Goal: Information Seeking & Learning: Learn about a topic

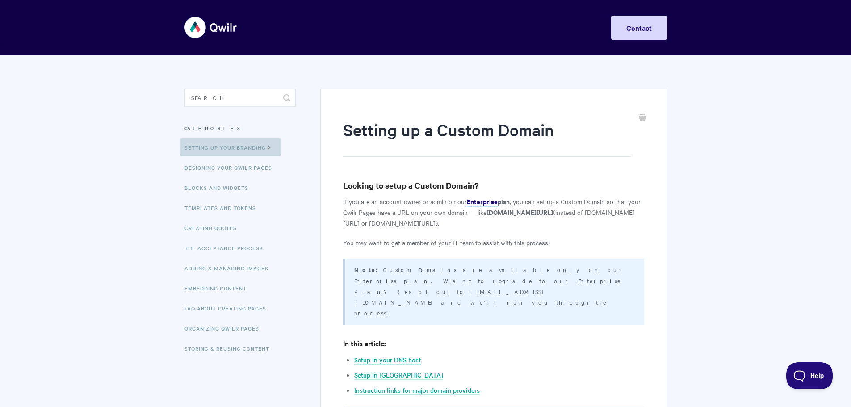
click at [228, 148] on link "Setting up your Branding" at bounding box center [230, 148] width 101 height 18
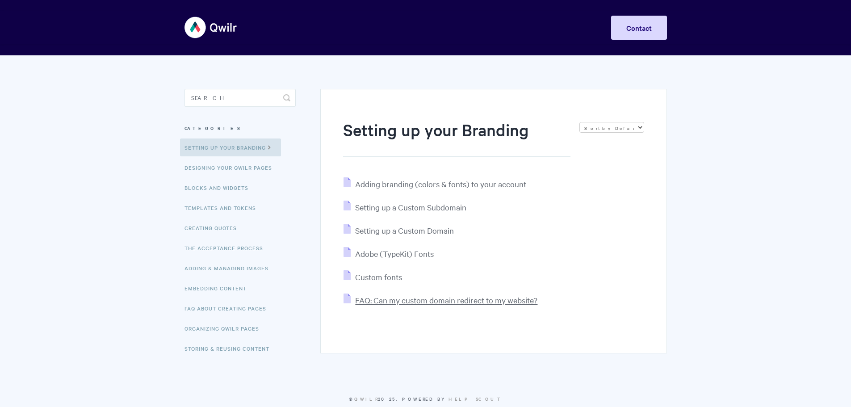
click at [463, 298] on span "FAQ: Can my custom domain redirect to my website?" at bounding box center [446, 300] width 182 height 10
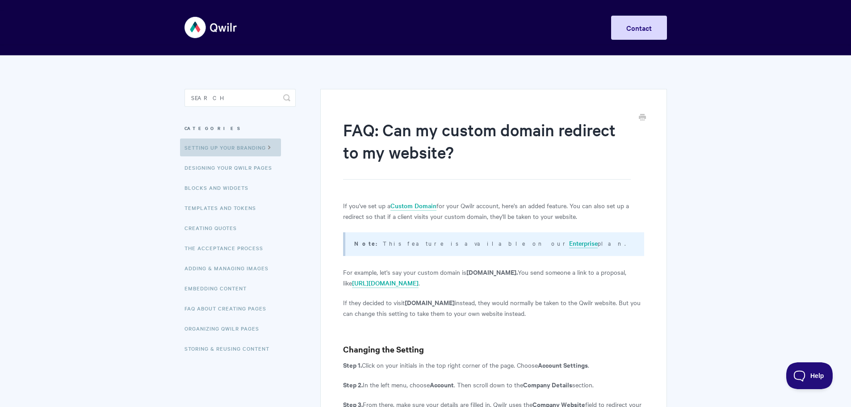
click at [234, 144] on link "Setting up your Branding" at bounding box center [230, 148] width 101 height 18
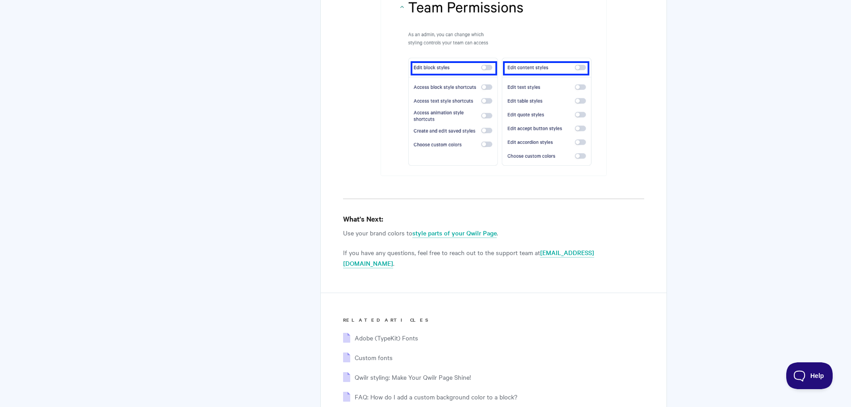
scroll to position [4555, 0]
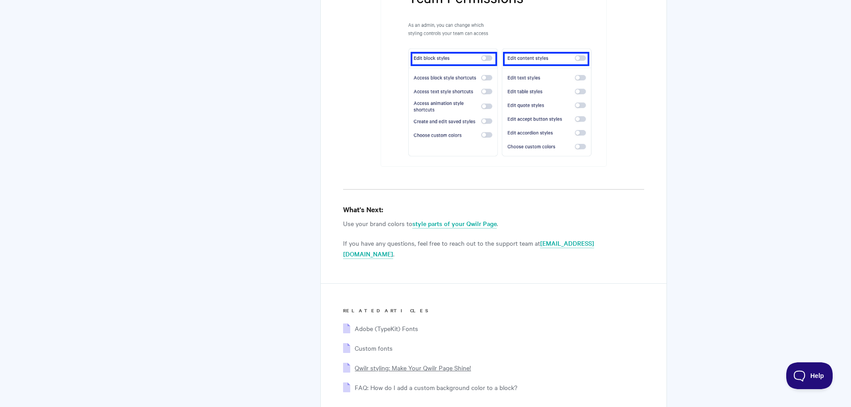
click at [374, 363] on span "Qwilr styling: Make Your Qwilr Page Shine!" at bounding box center [413, 367] width 116 height 9
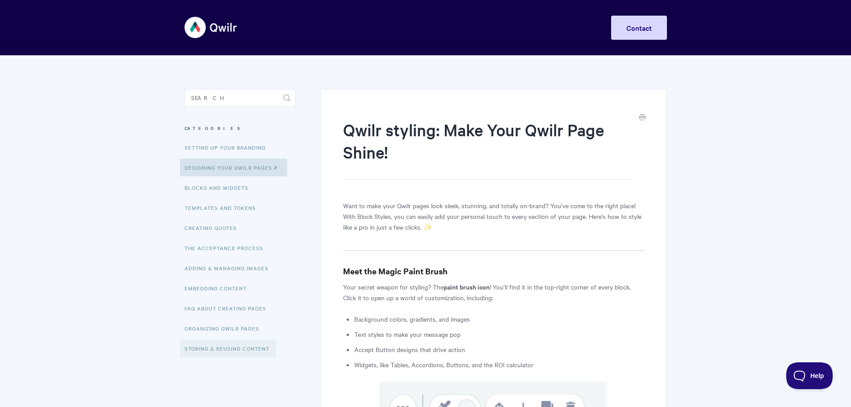
click at [196, 351] on link "Storing & Reusing Content" at bounding box center [228, 349] width 96 height 18
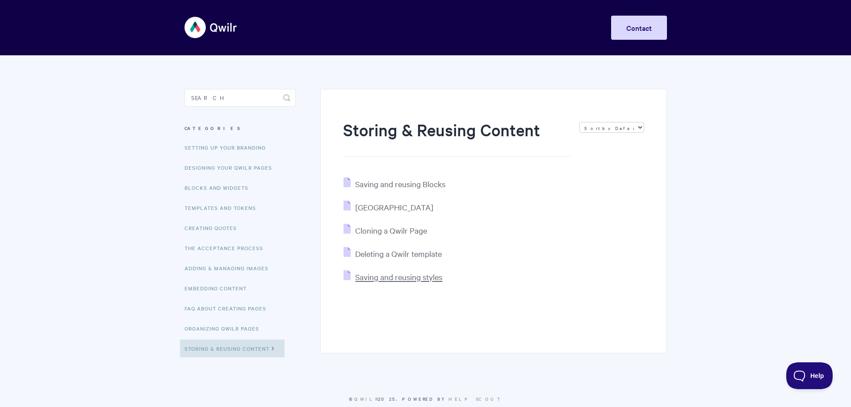
click at [400, 277] on span "Saving and reusing styles" at bounding box center [398, 277] width 87 height 10
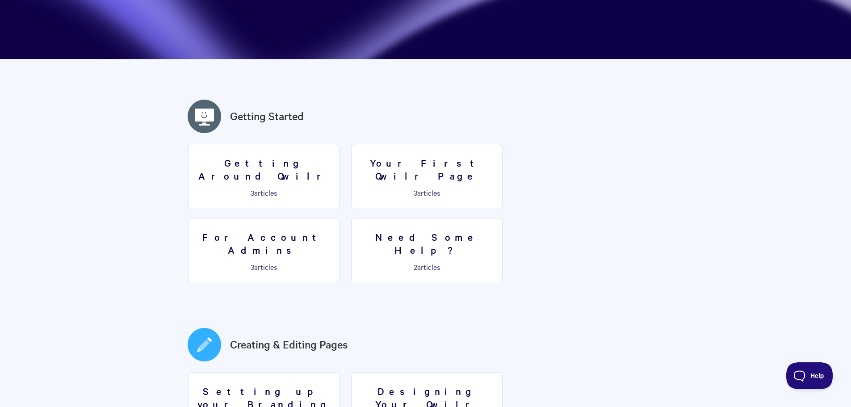
scroll to position [239, 0]
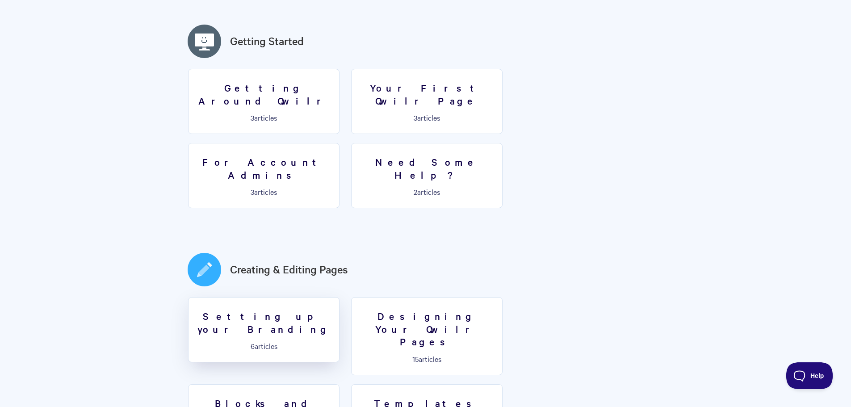
drag, startPoint x: 239, startPoint y: 294, endPoint x: 253, endPoint y: 294, distance: 14.8
click at [239, 310] on h3 "Setting up your Branding" at bounding box center [264, 322] width 140 height 25
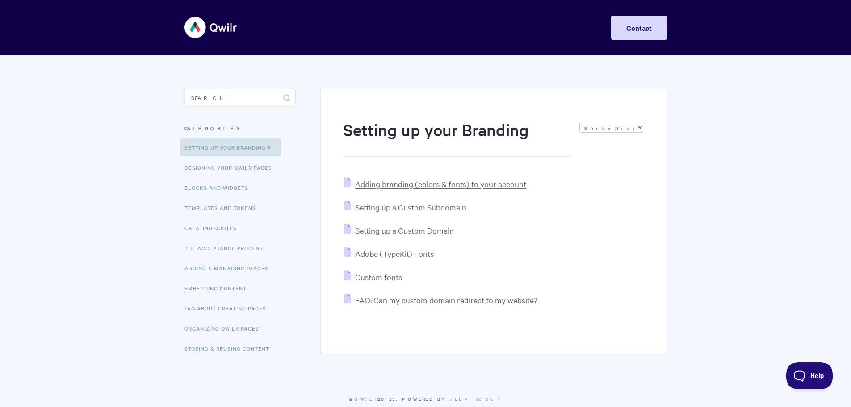
click at [387, 186] on span "Adding branding (colors & fonts) to your account" at bounding box center [440, 184] width 171 height 10
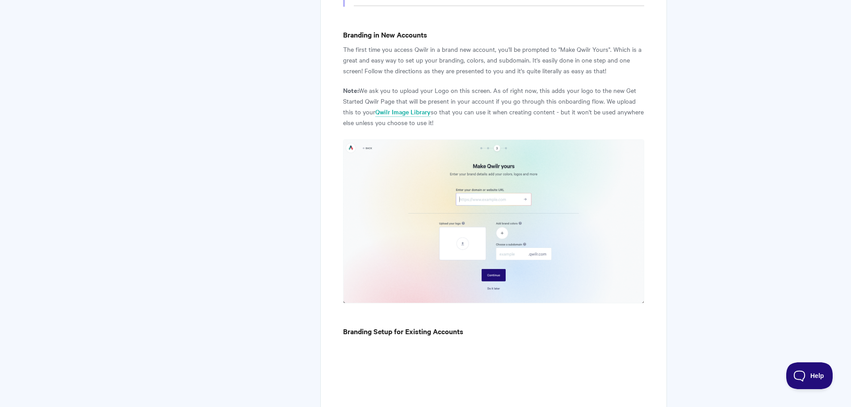
scroll to position [477, 0]
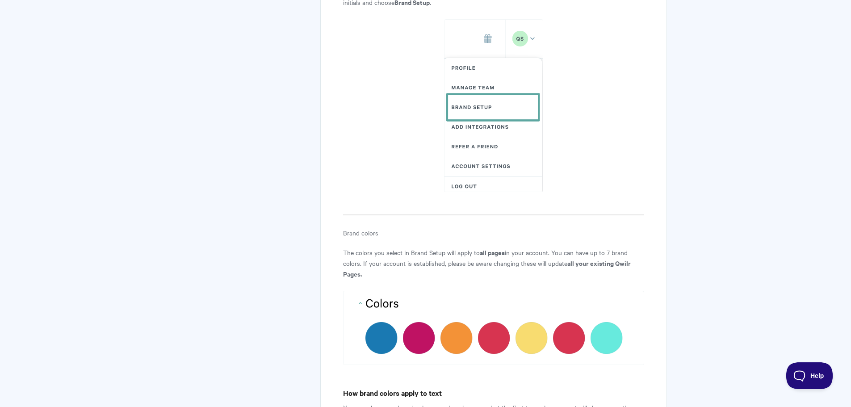
scroll to position [0, 0]
